Goal: Obtain resource: Obtain resource

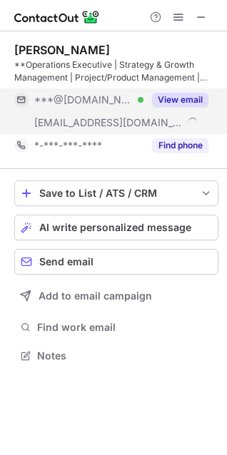
scroll to position [346, 227]
click at [171, 93] on button "View email" at bounding box center [180, 100] width 56 height 14
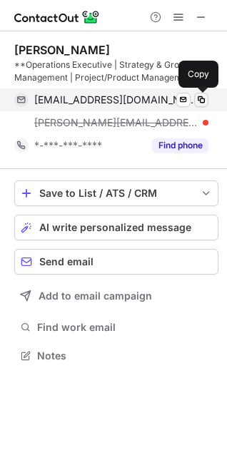
click at [203, 98] on span at bounding box center [200, 99] width 11 height 11
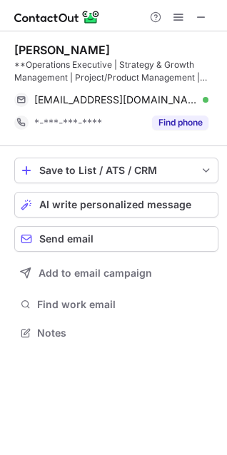
scroll to position [323, 227]
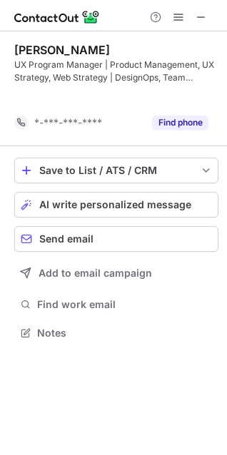
scroll to position [300, 227]
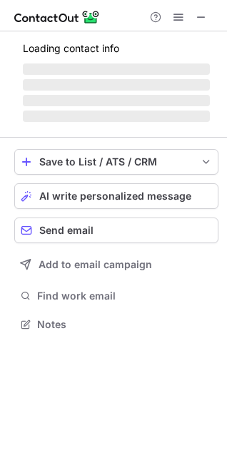
scroll to position [346, 227]
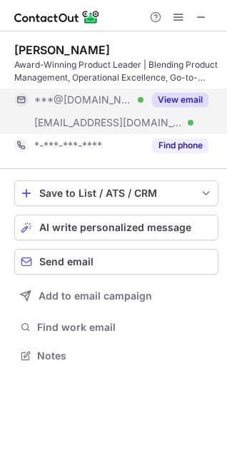
click at [187, 103] on button "View email" at bounding box center [180, 100] width 56 height 14
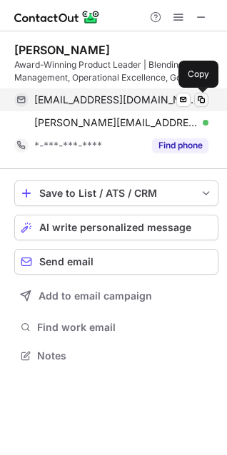
click at [204, 99] on span at bounding box center [200, 99] width 11 height 11
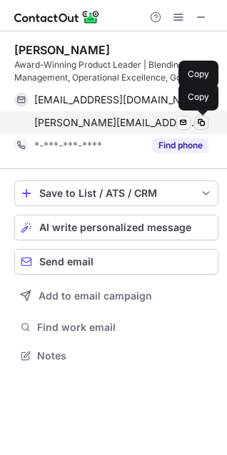
click at [201, 124] on span at bounding box center [200, 122] width 11 height 11
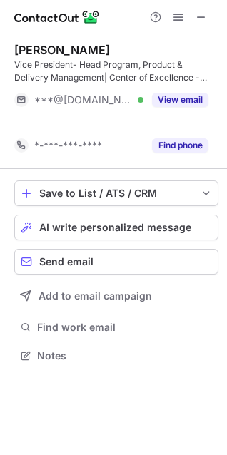
scroll to position [323, 227]
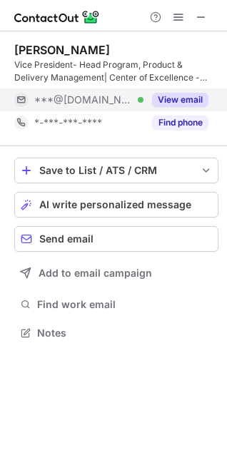
click at [190, 96] on button "View email" at bounding box center [180, 100] width 56 height 14
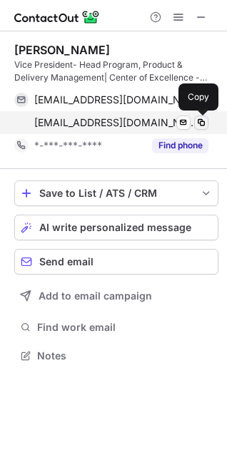
scroll to position [346, 227]
drag, startPoint x: 190, startPoint y: 96, endPoint x: 200, endPoint y: 124, distance: 30.2
click at [200, 124] on div "vijay610610@gmail.com Verified Send email Copy mymailbox371@gmail.com Verified …" at bounding box center [111, 111] width 194 height 46
click at [200, 124] on span at bounding box center [200, 122] width 11 height 11
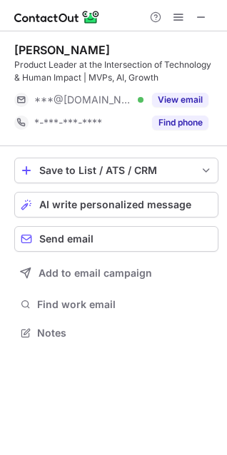
scroll to position [323, 227]
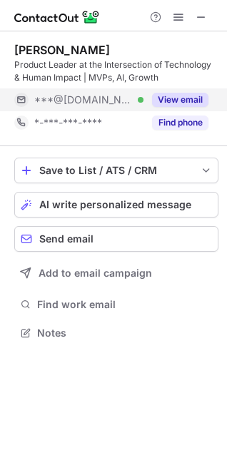
click at [173, 101] on button "View email" at bounding box center [180, 100] width 56 height 14
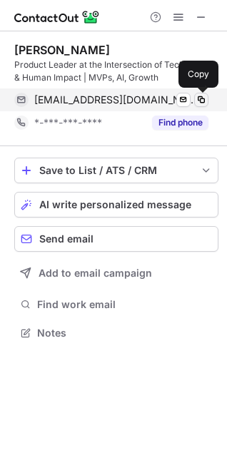
click at [198, 101] on span at bounding box center [200, 99] width 11 height 11
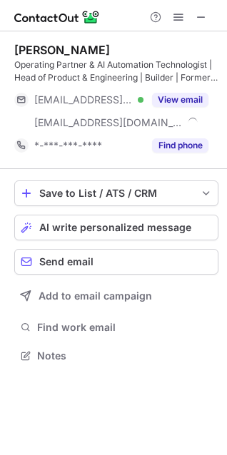
scroll to position [346, 227]
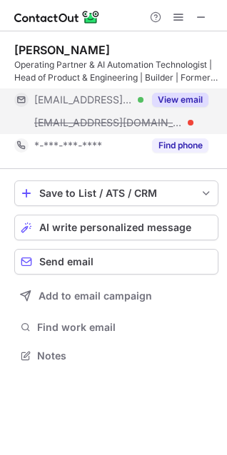
click at [177, 105] on button "View email" at bounding box center [180, 100] width 56 height 14
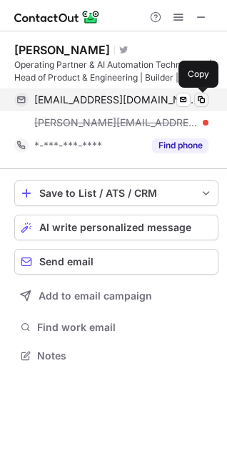
click at [200, 97] on span at bounding box center [200, 99] width 11 height 11
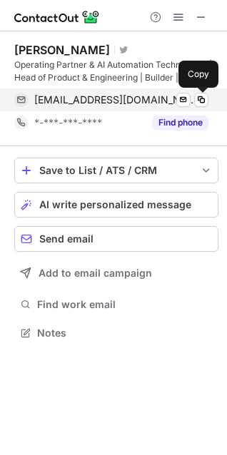
scroll to position [323, 227]
